Goal: Task Accomplishment & Management: Complete application form

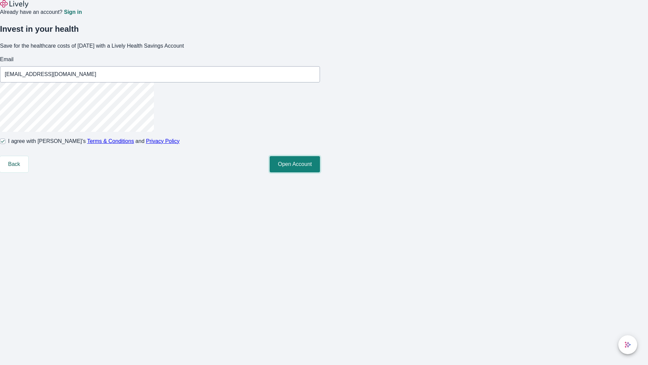
click at [320, 172] on button "Open Account" at bounding box center [295, 164] width 50 height 16
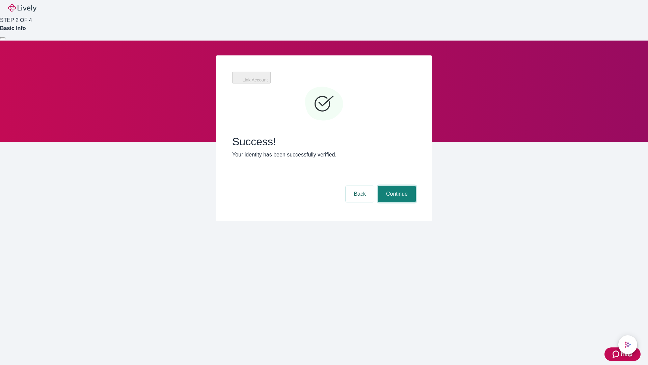
click at [396, 186] on button "Continue" at bounding box center [397, 194] width 38 height 16
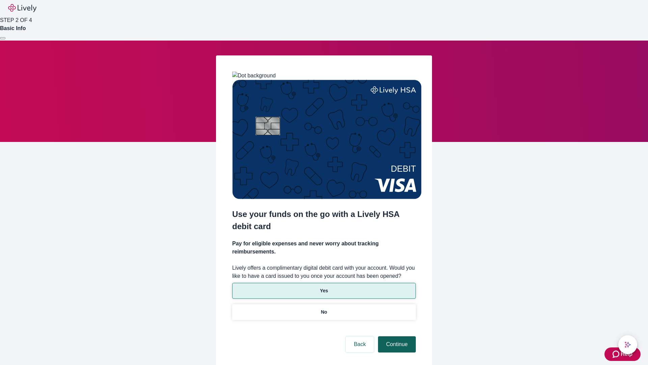
click at [324, 287] on p "Yes" at bounding box center [324, 290] width 8 height 7
click at [396, 336] on button "Continue" at bounding box center [397, 344] width 38 height 16
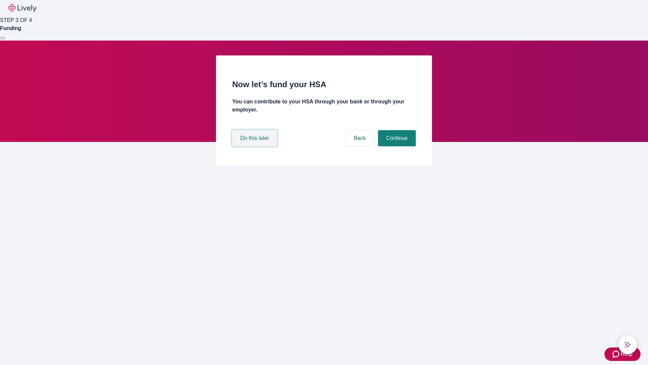
click at [256, 146] on button "Do this later" at bounding box center [254, 138] width 45 height 16
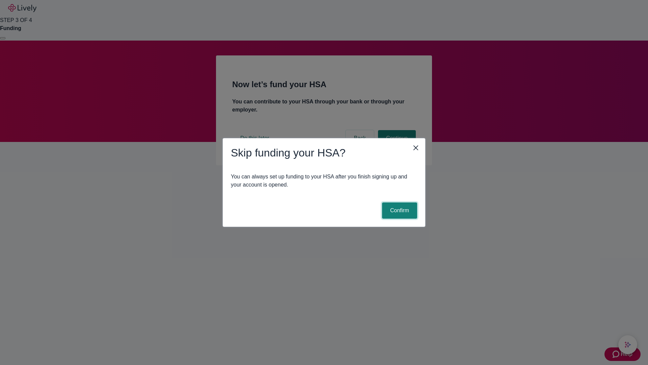
click at [399, 210] on button "Confirm" at bounding box center [399, 210] width 35 height 16
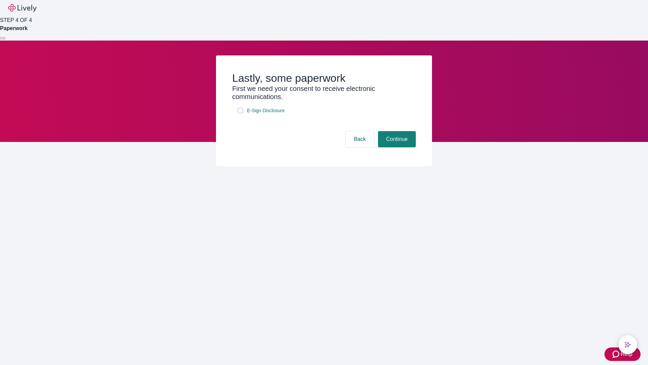
click at [240, 113] on input "E-Sign Disclosure" at bounding box center [240, 110] width 5 height 5
checkbox input "true"
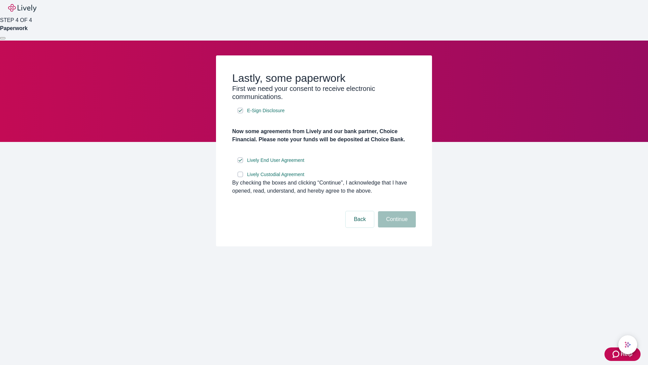
click at [240, 177] on input "Lively Custodial Agreement" at bounding box center [240, 174] width 5 height 5
checkbox input "true"
click at [396, 227] on button "Continue" at bounding box center [397, 219] width 38 height 16
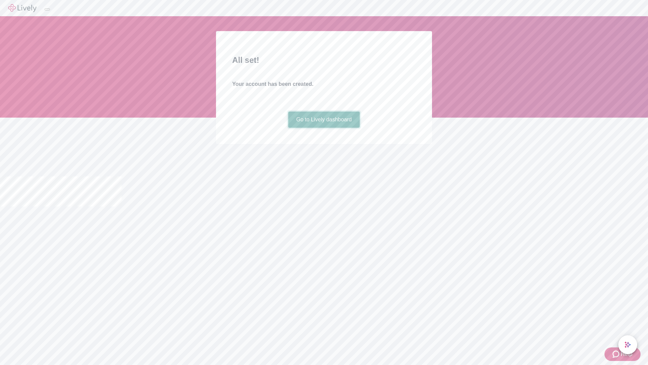
click at [324, 128] on link "Go to Lively dashboard" at bounding box center [324, 119] width 72 height 16
